Goal: Find specific fact: Find specific fact

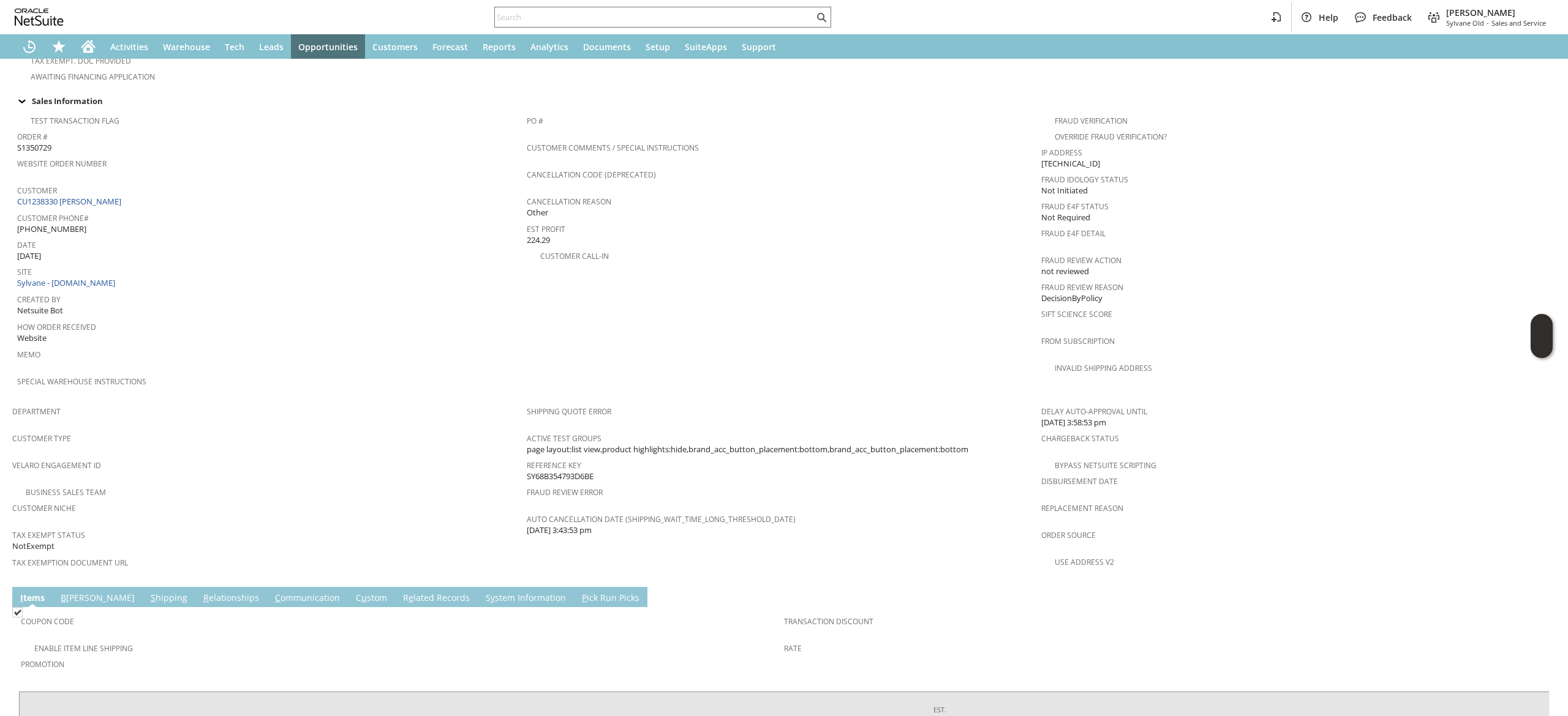
scroll to position [616, 0]
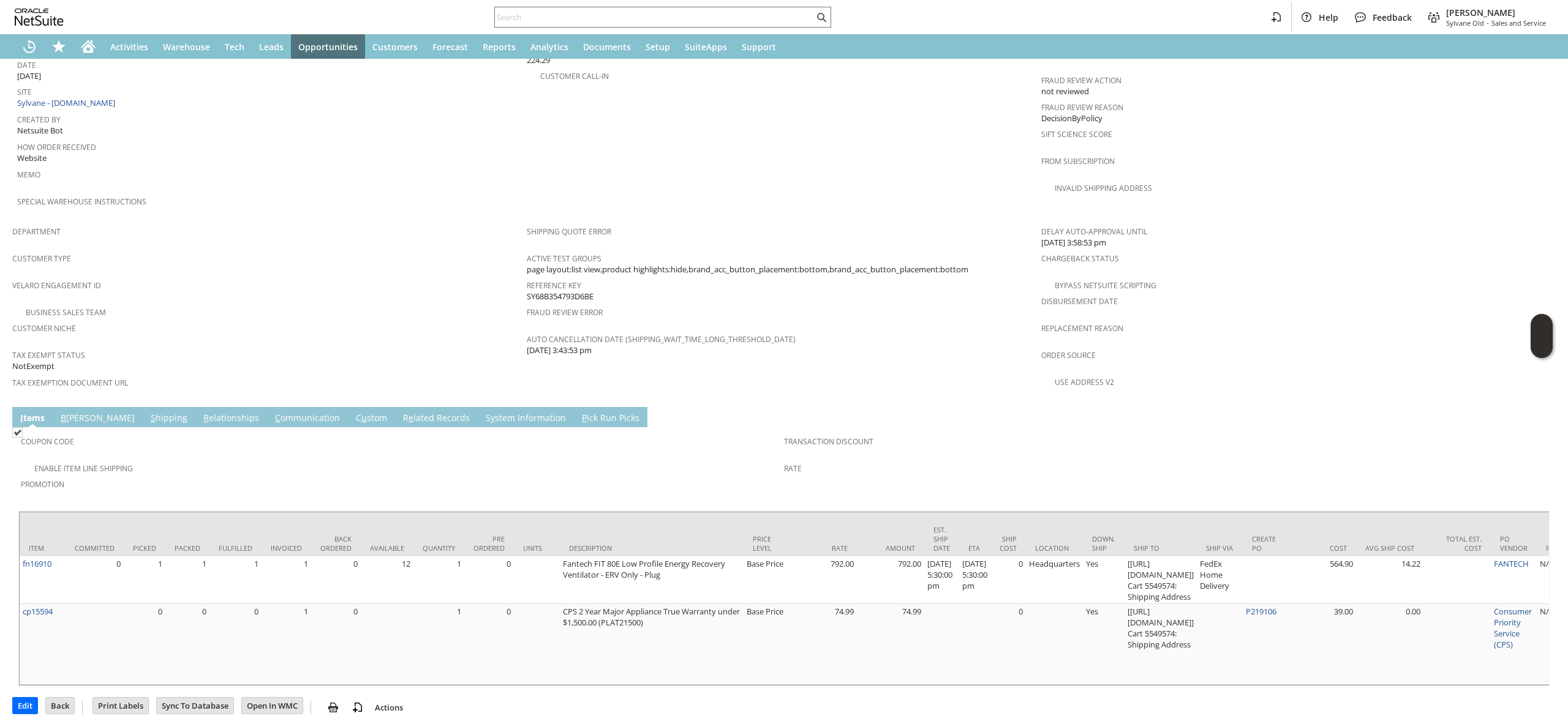
click at [70, 412] on link "B [PERSON_NAME]" at bounding box center [98, 418] width 80 height 13
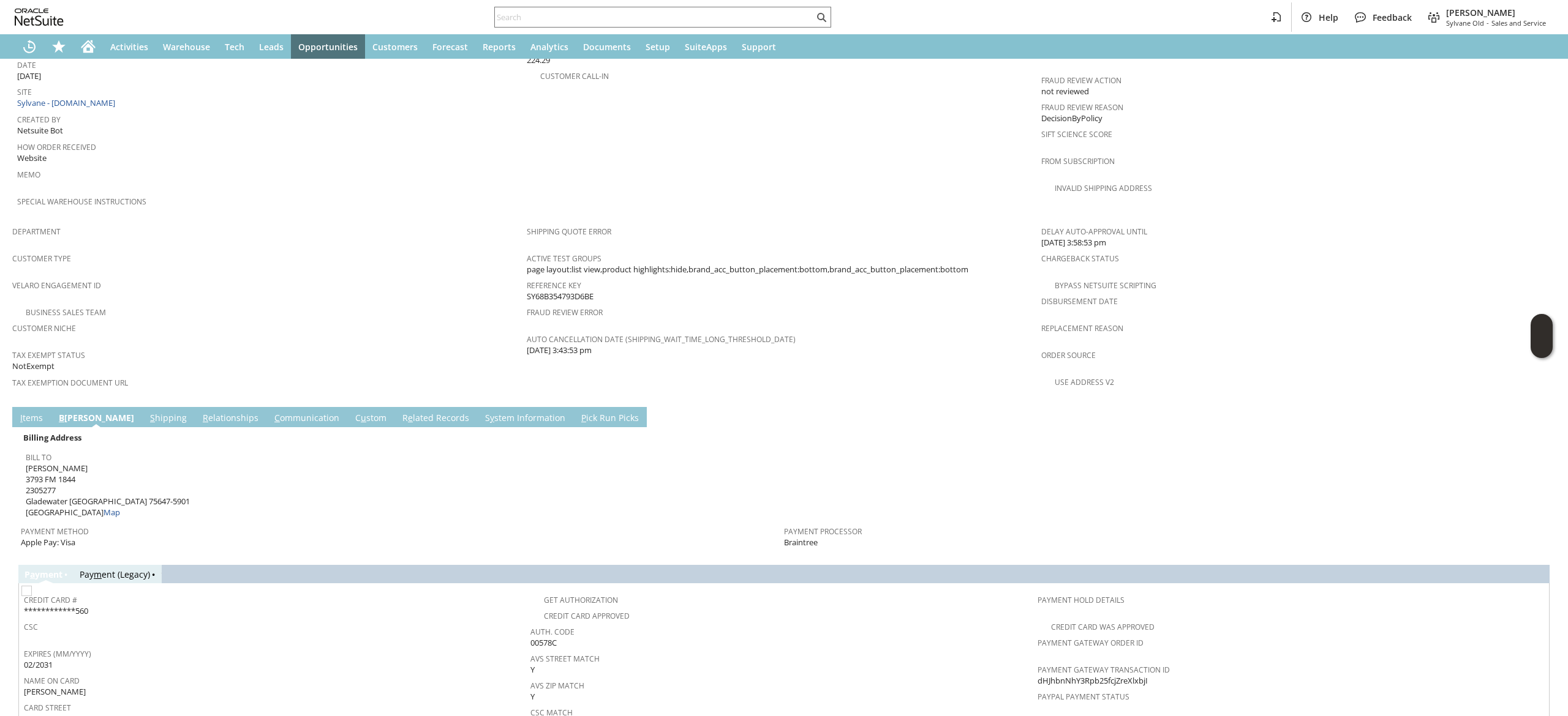
click at [55, 463] on span "[PERSON_NAME] [STREET_ADDRESS][PHONE_NUMBER] Map" at bounding box center [108, 490] width 164 height 56
click at [63, 463] on span "[PERSON_NAME] [STREET_ADDRESS][PHONE_NUMBER] Map" at bounding box center [108, 490] width 164 height 56
copy span "3793 FM 1844"
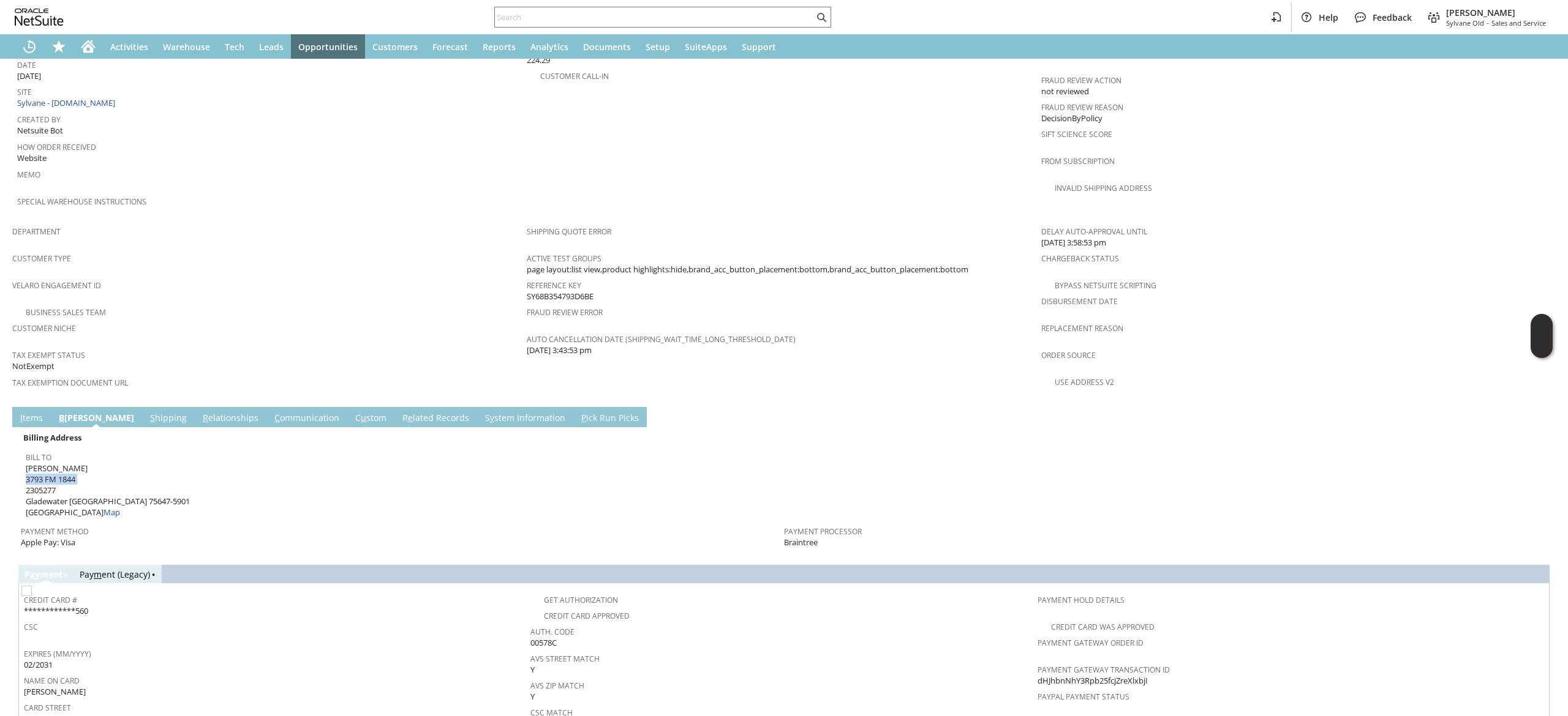
click at [272, 412] on link "C ommunication" at bounding box center [307, 418] width 71 height 13
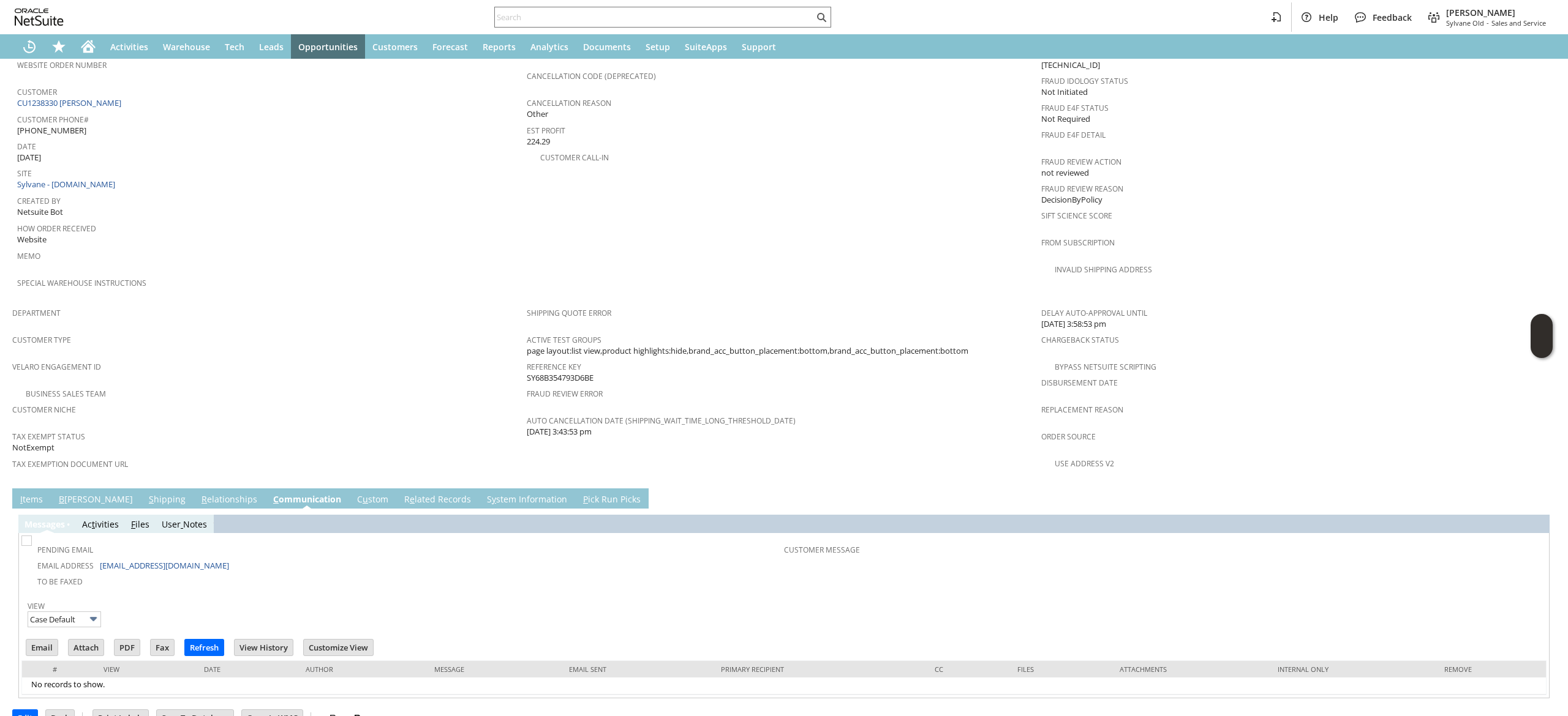
scroll to position [0, 0]
drag, startPoint x: 198, startPoint y: 540, endPoint x: 98, endPoint y: 533, distance: 100.2
click at [98, 557] on td "Email Address [EMAIL_ADDRESS][DOMAIN_NAME]" at bounding box center [404, 565] width 760 height 16
copy td "[EMAIL_ADDRESS][DOMAIN_NAME]"
click at [80, 493] on link "B [PERSON_NAME]" at bounding box center [96, 500] width 80 height 13
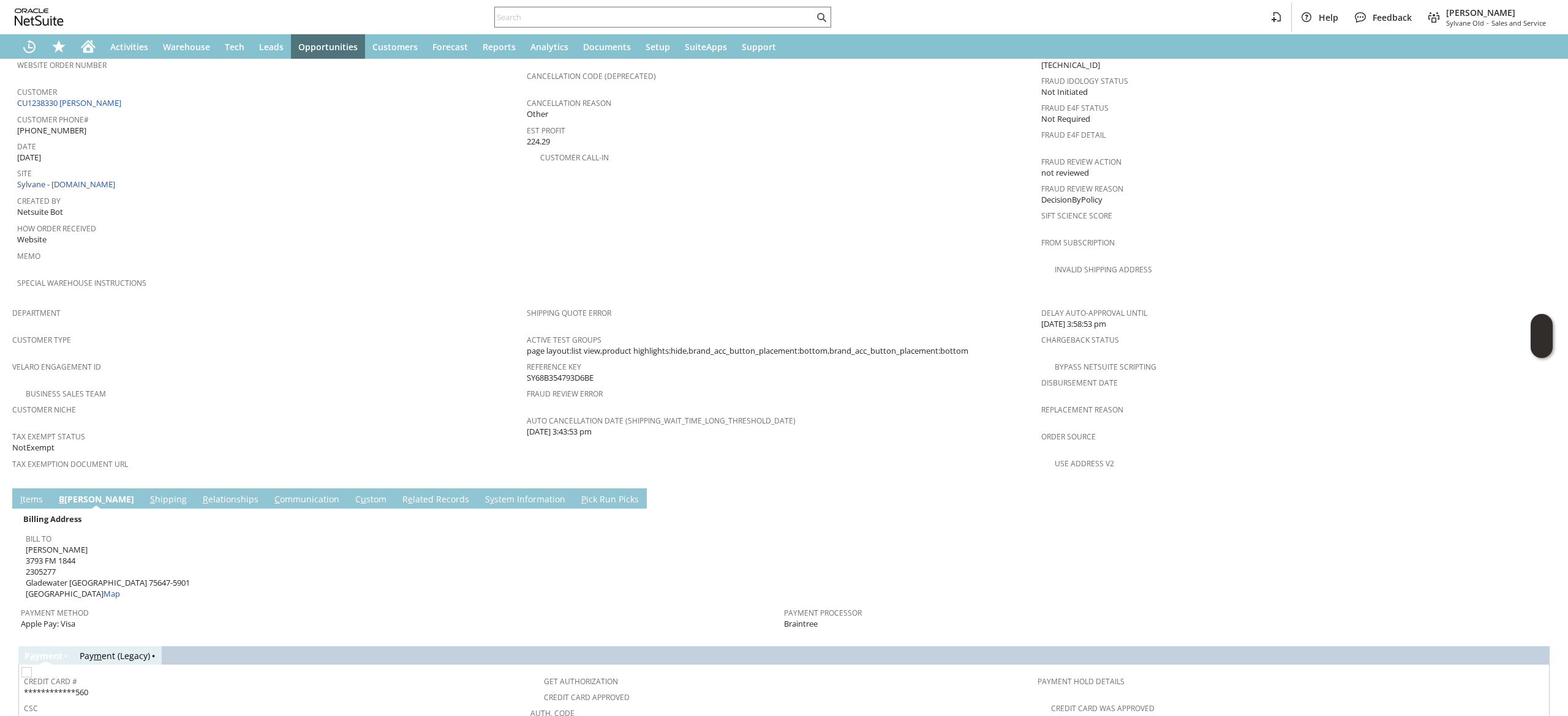
click at [48, 549] on span "[PERSON_NAME] [STREET_ADDRESS][PHONE_NUMBER] Map" at bounding box center [108, 572] width 164 height 56
click at [39, 554] on span "[PERSON_NAME] [STREET_ADDRESS][PHONE_NUMBER] Map" at bounding box center [108, 572] width 164 height 56
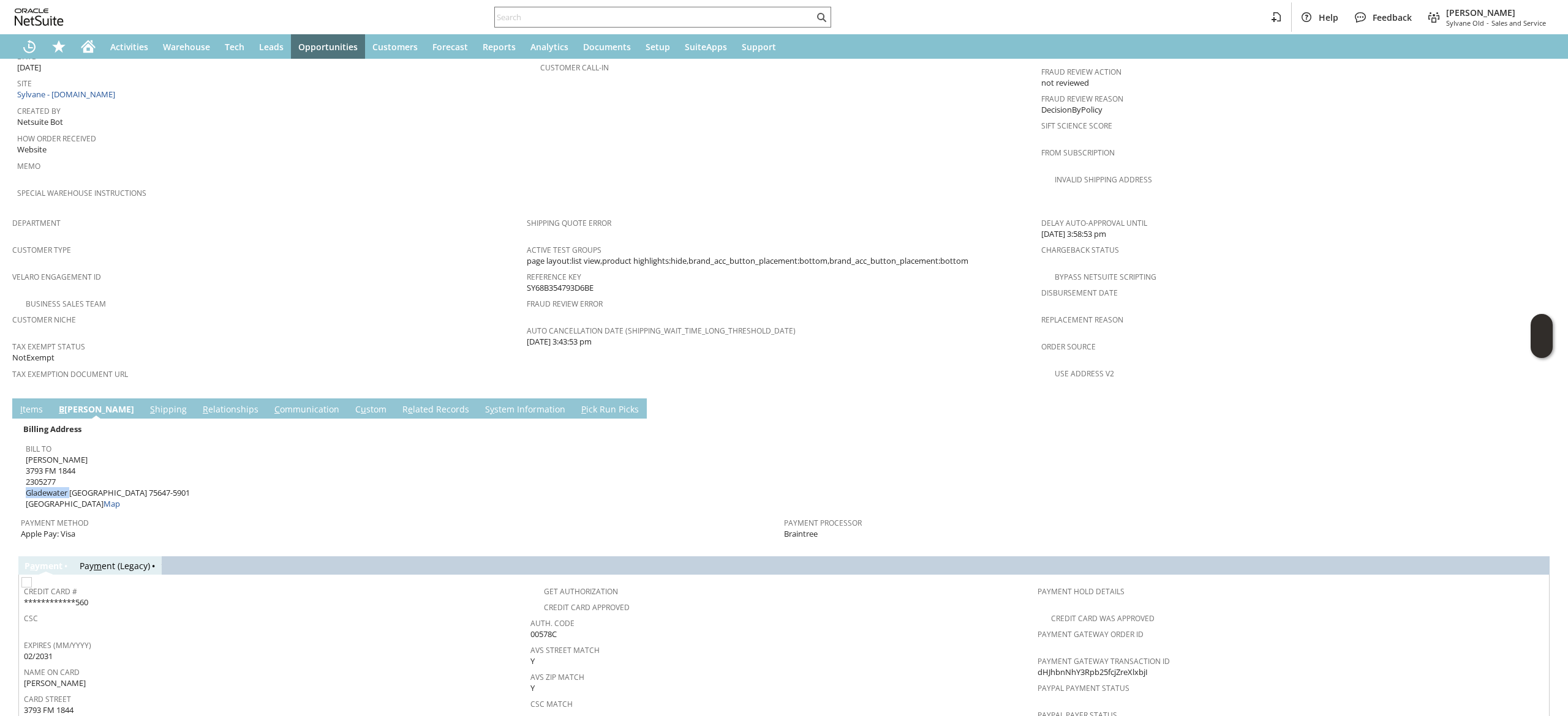
scroll to position [657, 0]
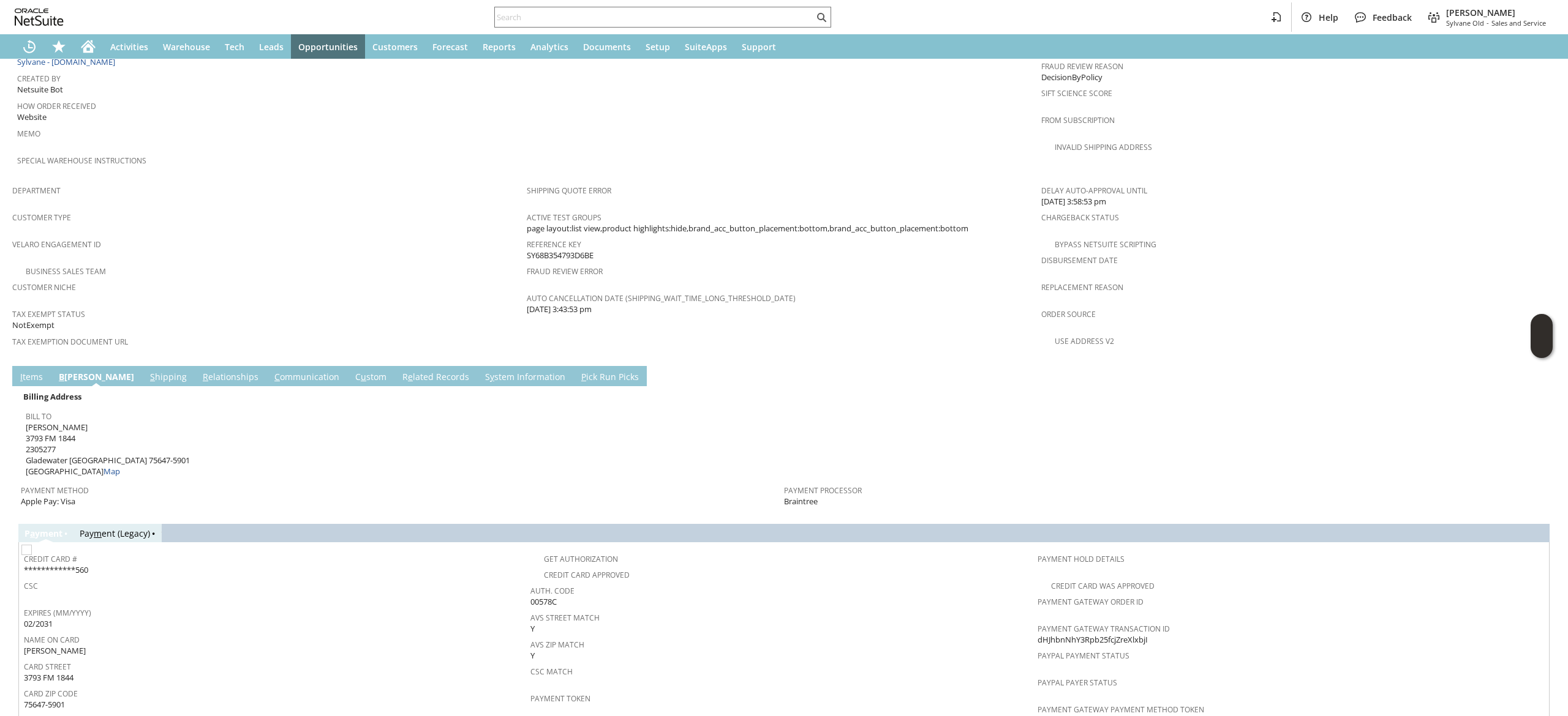
click at [15, 366] on td "I tems" at bounding box center [32, 376] width 39 height 20
drag, startPoint x: 16, startPoint y: 347, endPoint x: 23, endPoint y: 350, distance: 7.6
click at [23, 366] on td "I tems" at bounding box center [32, 376] width 39 height 20
click at [24, 371] on link "I tems" at bounding box center [31, 377] width 29 height 13
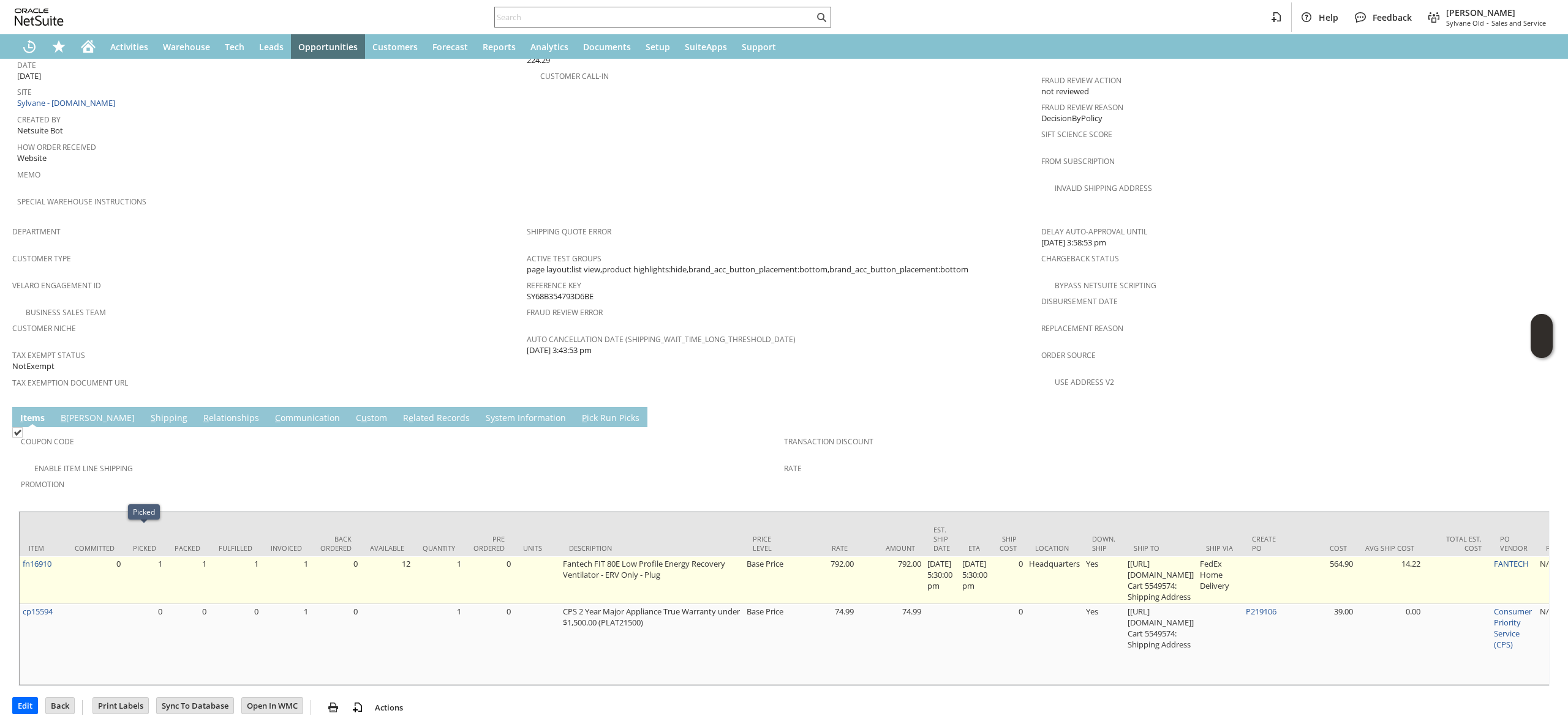
click at [55, 557] on td "fn16910" at bounding box center [42, 581] width 46 height 48
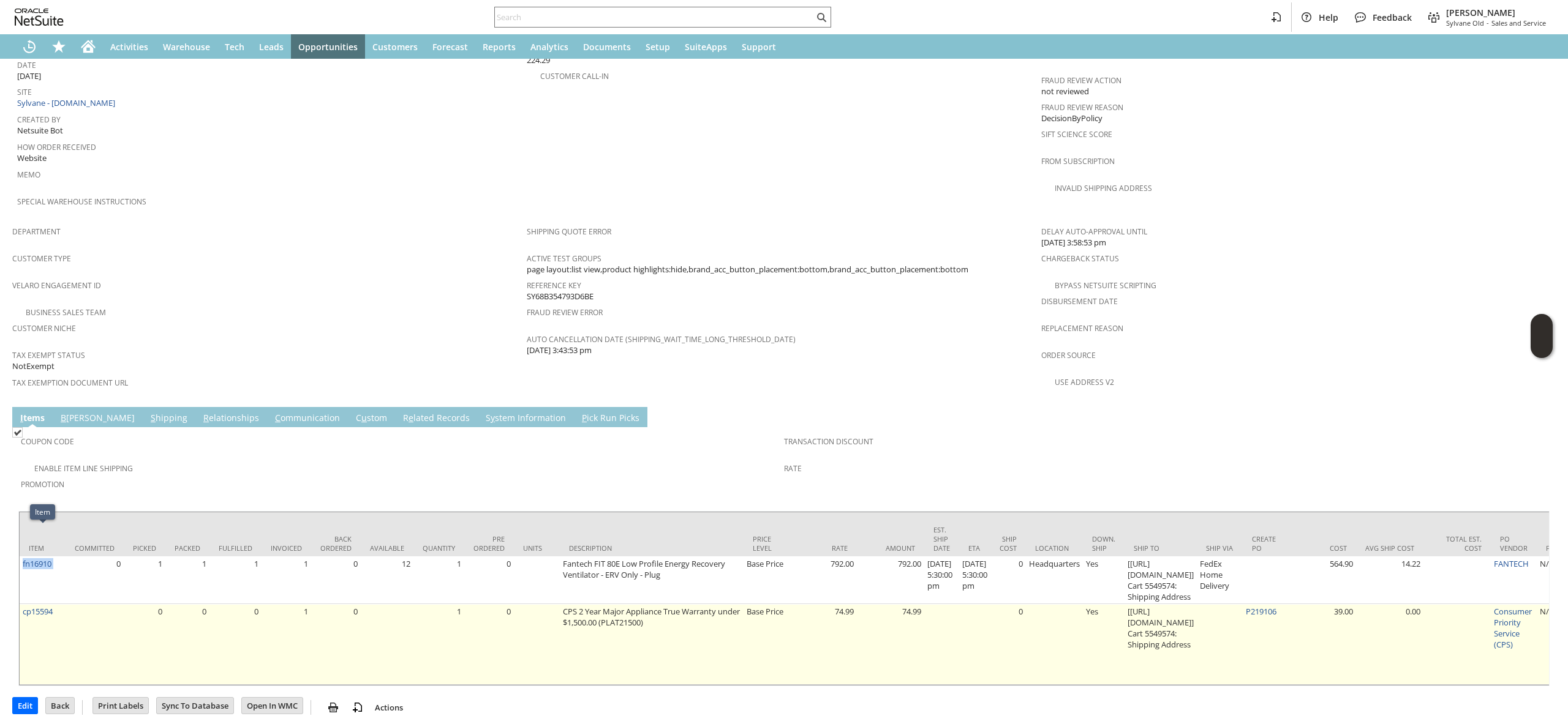
copy tr "fn16910"
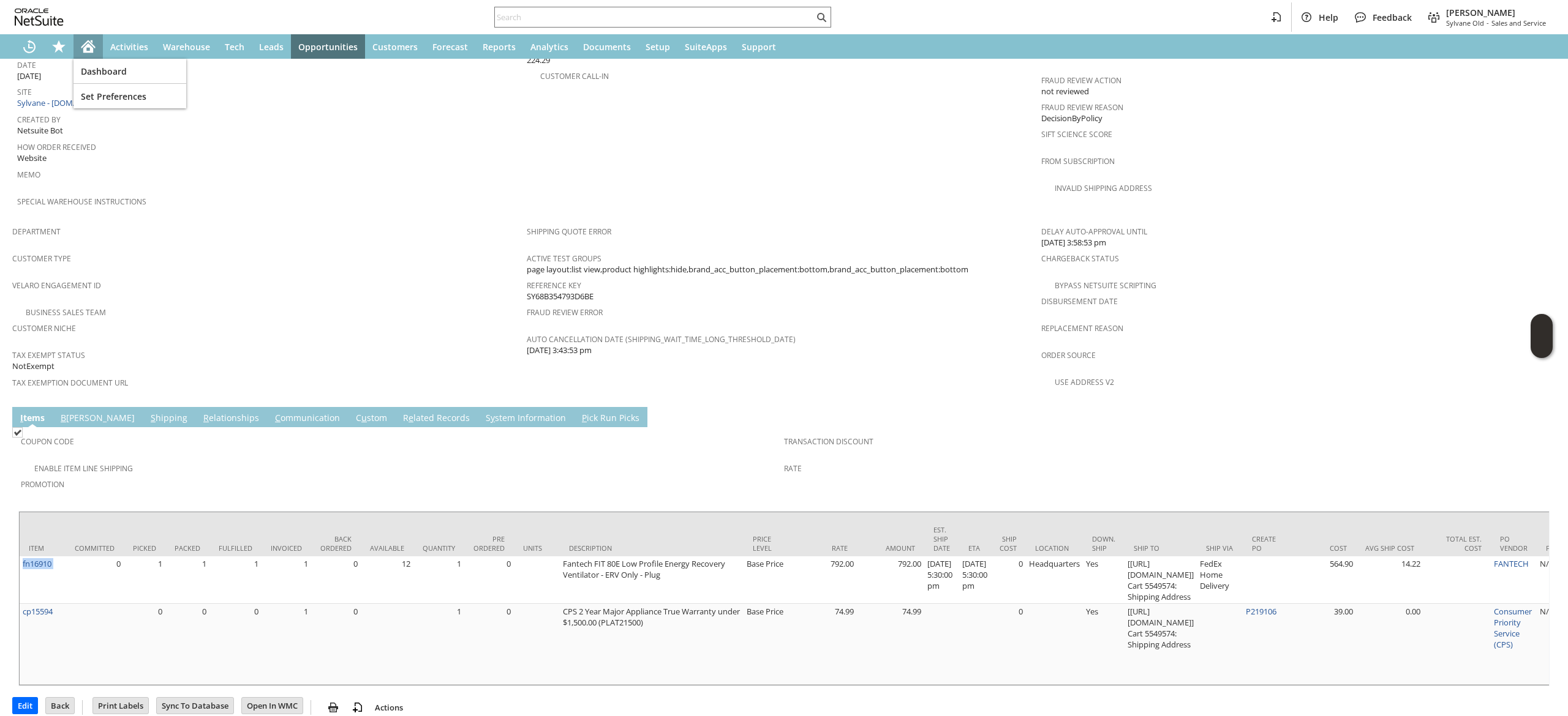
click at [93, 43] on icon "Home" at bounding box center [88, 46] width 14 height 14
